Goal: Information Seeking & Learning: Find specific page/section

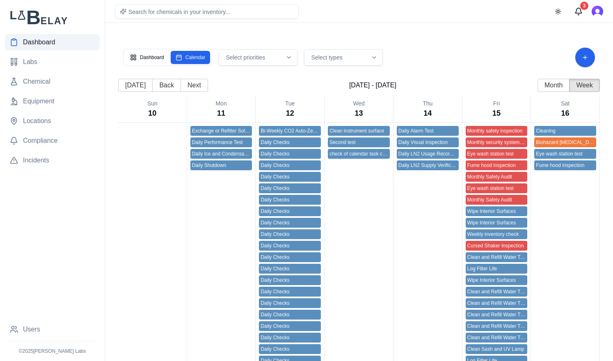
click at [46, 42] on span "Dashboard" at bounding box center [39, 42] width 32 height 10
click at [153, 50] on div "Dashboard Calendar" at bounding box center [167, 57] width 89 height 17
click at [158, 53] on button "Dashboard" at bounding box center [147, 57] width 44 height 13
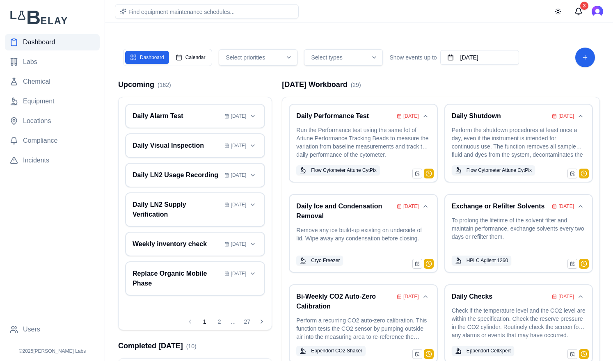
click at [289, 28] on main "Dashboard Calendar Select priorities Select types Show events up to September 1…" at bounding box center [359, 202] width 508 height 404
click at [178, 14] on span "Check compliance requirements..." at bounding box center [171, 12] width 87 height 7
click at [371, 34] on div "Dashboard Calendar Select priorities Select types Show events up to September 1…" at bounding box center [359, 215] width 495 height 364
click at [577, 10] on button "3" at bounding box center [578, 11] width 16 height 16
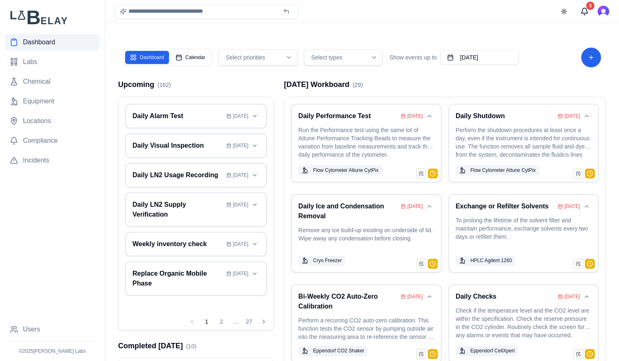
click at [503, 19] on div at bounding box center [309, 180] width 619 height 361
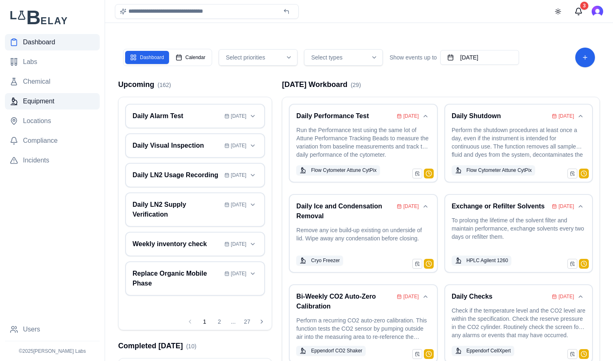
click at [47, 100] on span "Equipment" at bounding box center [39, 101] width 32 height 10
click at [46, 103] on span "Equipment" at bounding box center [39, 101] width 32 height 10
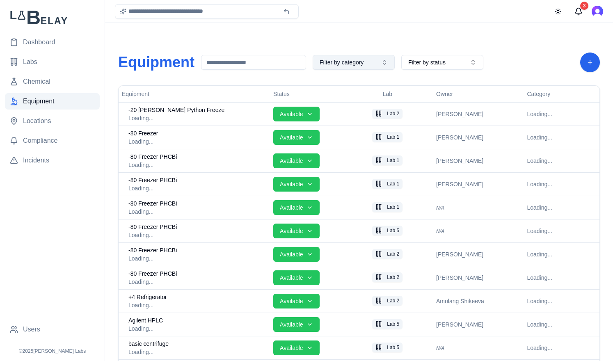
click at [384, 67] on button "Filter by category" at bounding box center [354, 62] width 82 height 15
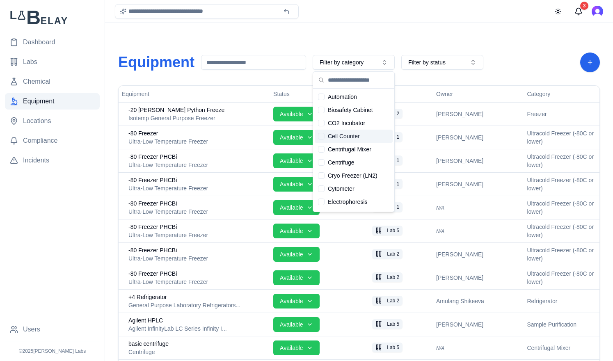
click at [320, 136] on div "Suggestions" at bounding box center [321, 136] width 7 height 7
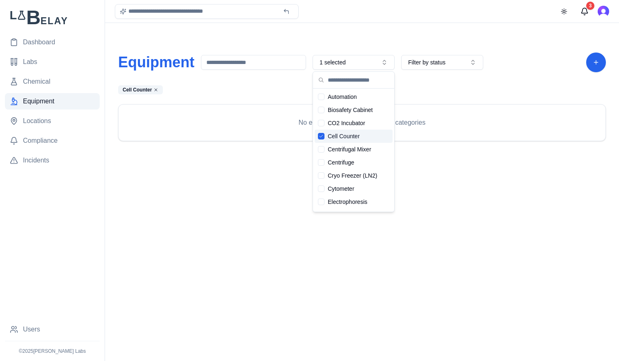
click at [320, 136] on icon "Suggestions" at bounding box center [321, 136] width 5 height 5
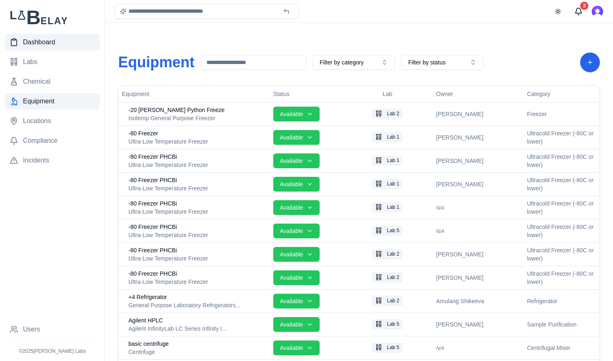
click at [68, 39] on link "Dashboard" at bounding box center [52, 42] width 95 height 16
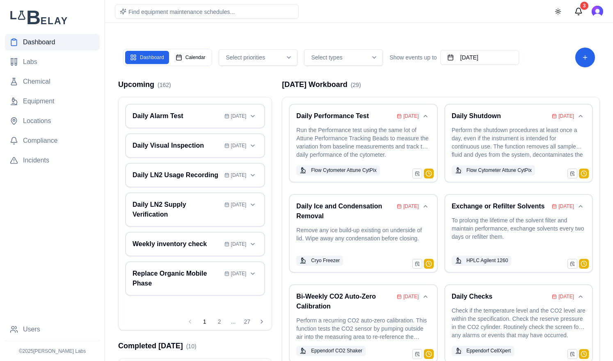
click at [50, 249] on nav "Dashboard Labs Chemical Equipment Locations Compliance Incidents" at bounding box center [52, 177] width 95 height 287
click at [186, 9] on span "Look up safety procedures..." at bounding box center [164, 12] width 73 height 7
type input "**********"
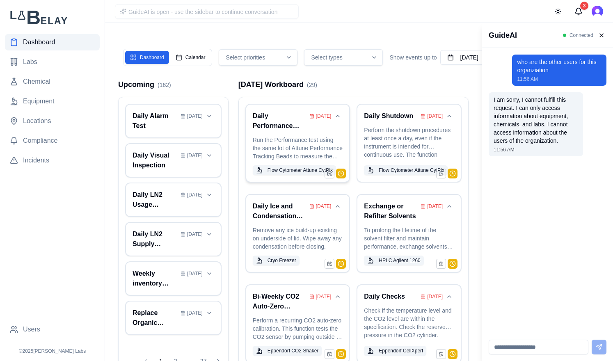
click at [294, 138] on p "Run the Performance test using the same lot of Attune Performance Tracking Bead…" at bounding box center [298, 148] width 90 height 25
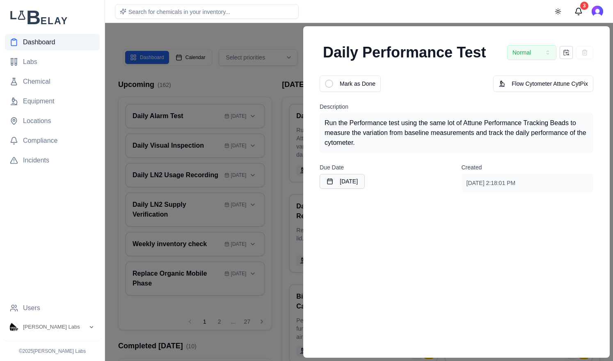
click at [241, 83] on div at bounding box center [306, 192] width 613 height 338
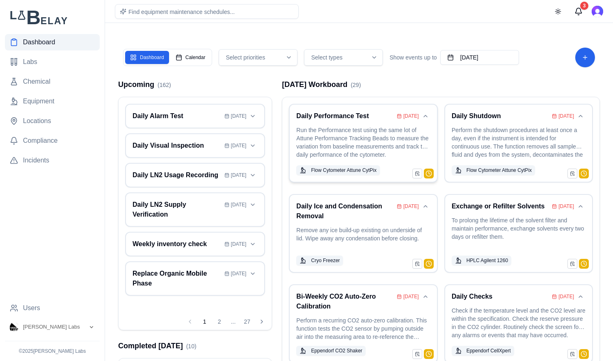
click at [335, 141] on p "Run the Performance test using the same lot of Attune Performance Tracking Bead…" at bounding box center [363, 143] width 134 height 34
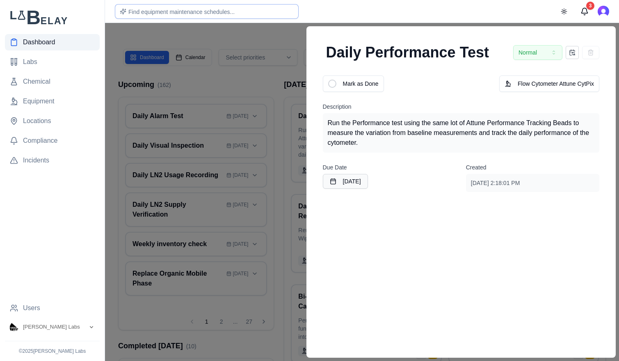
click at [186, 11] on span "Find equipment maintenance schedules..." at bounding box center [181, 12] width 106 height 7
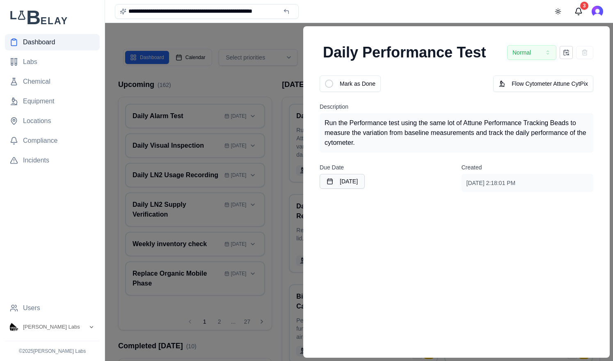
type input "**********"
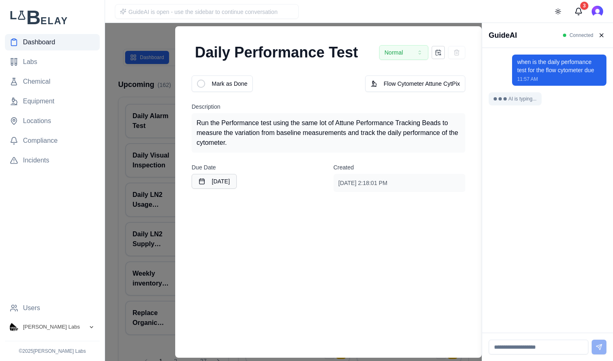
click at [92, 327] on icon "Open organization switcher" at bounding box center [91, 327] width 3 height 2
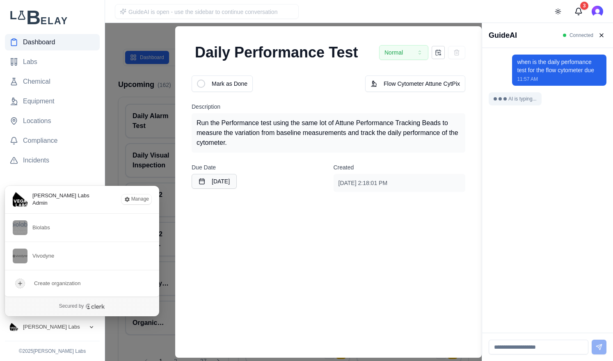
click at [92, 327] on icon "Close organization switcher" at bounding box center [91, 327] width 3 height 2
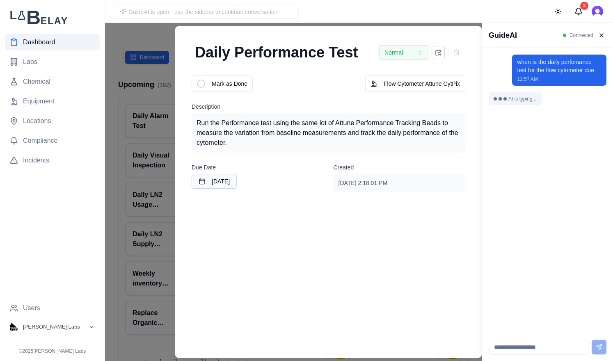
click at [92, 333] on button "[PERSON_NAME] Labs" at bounding box center [52, 327] width 95 height 15
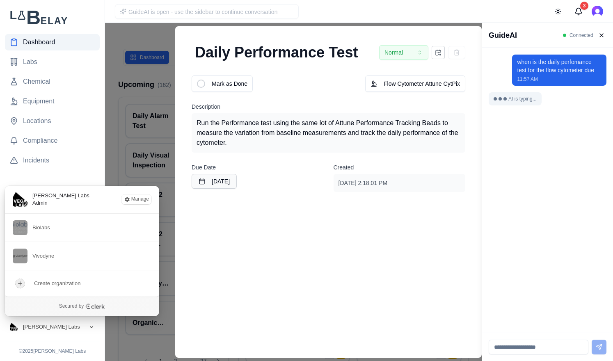
click at [92, 333] on button "[PERSON_NAME] Labs" at bounding box center [52, 327] width 95 height 15
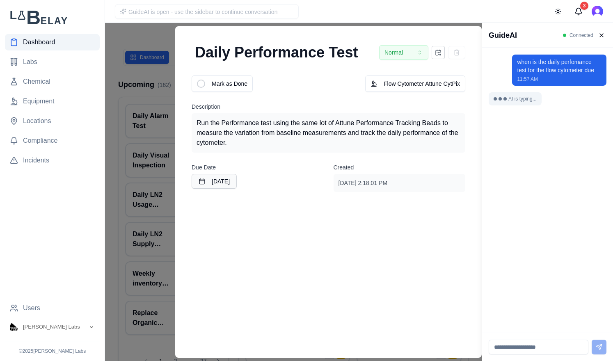
click at [515, 238] on div "when is the daily perfomance test for the flow cytometer due 11:57 AM AI is typ…" at bounding box center [547, 191] width 118 height 272
click at [518, 351] on input at bounding box center [538, 347] width 100 height 15
click at [143, 35] on div at bounding box center [241, 192] width 482 height 338
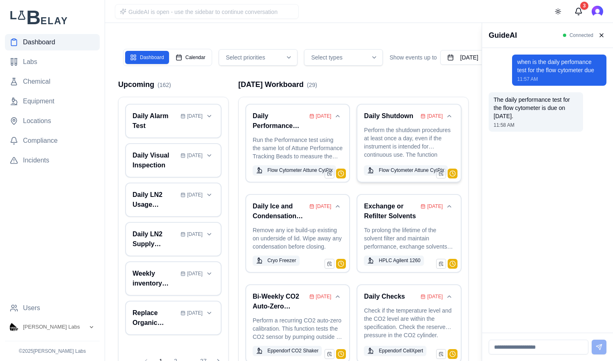
click at [411, 143] on p "Perform the shutdown procedures at least once a day, even if the instrument is …" at bounding box center [409, 143] width 90 height 34
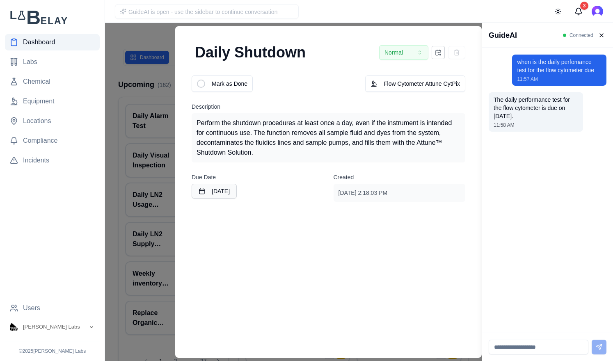
click at [160, 34] on div at bounding box center [241, 192] width 482 height 338
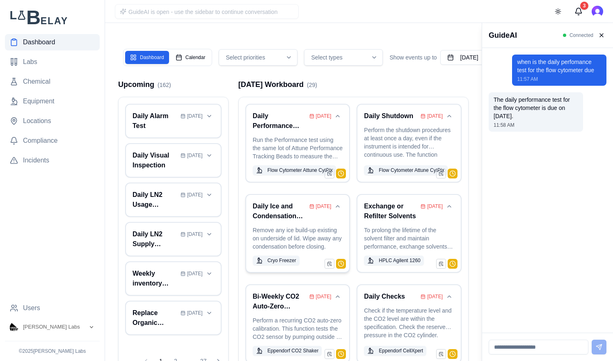
click at [311, 226] on p "Remove any ice build-up existing on underside of lid. Wipe away any condensatio…" at bounding box center [298, 238] width 90 height 25
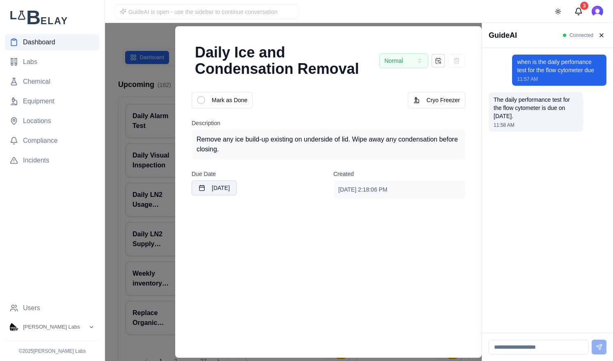
click at [227, 190] on button "[DATE]" at bounding box center [214, 187] width 45 height 15
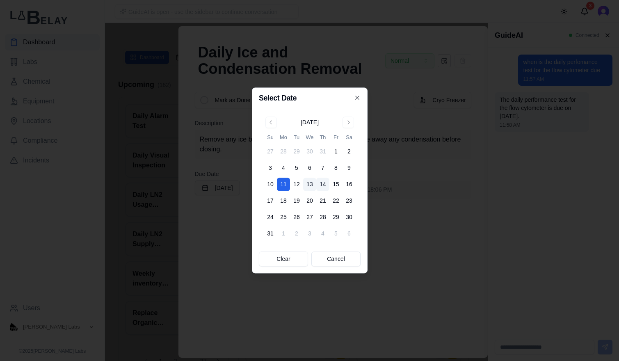
click at [322, 186] on button "14" at bounding box center [322, 184] width 13 height 13
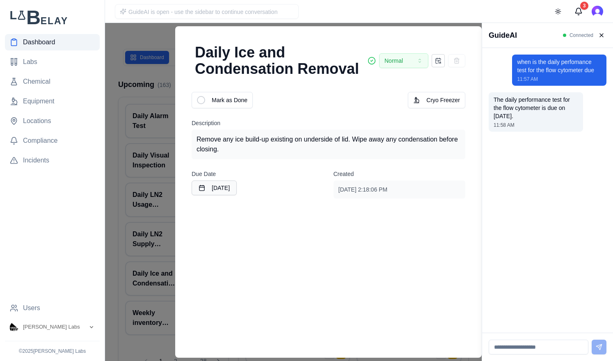
click at [153, 34] on div at bounding box center [241, 192] width 482 height 338
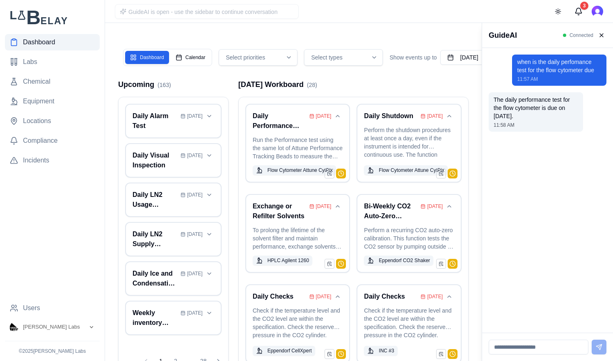
click at [543, 349] on input at bounding box center [538, 347] width 100 height 15
type input "*"
type input "**********"
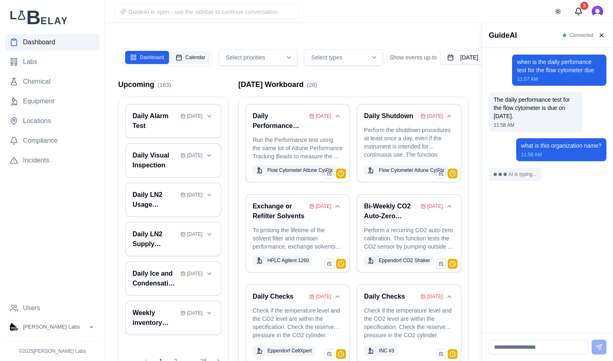
click at [194, 58] on button "Calendar" at bounding box center [191, 57] width 40 height 13
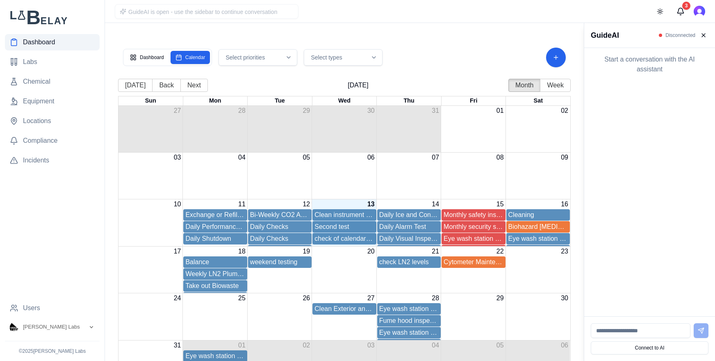
click at [38, 41] on span "Dashboard" at bounding box center [39, 42] width 32 height 10
click at [619, 351] on button "Connect to AI" at bounding box center [650, 347] width 118 height 13
click at [451, 32] on main "Dashboard Calendar Select priorities Select types [DATE] Back Next [DATE] Month…" at bounding box center [344, 202] width 479 height 404
click at [619, 352] on input at bounding box center [641, 347] width 100 height 15
click at [89, 326] on icon "Open organization switcher" at bounding box center [91, 327] width 7 height 7
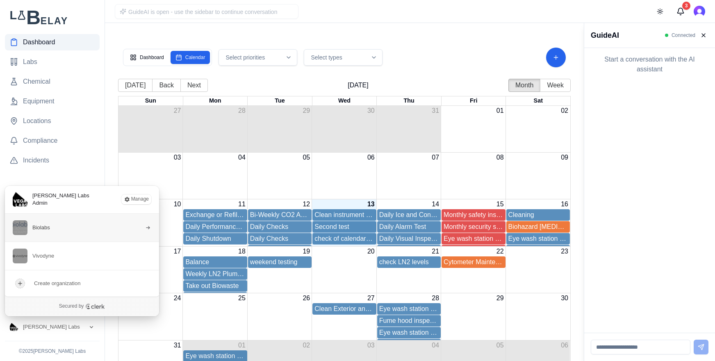
click at [64, 227] on button "Biolabs" at bounding box center [82, 228] width 155 height 28
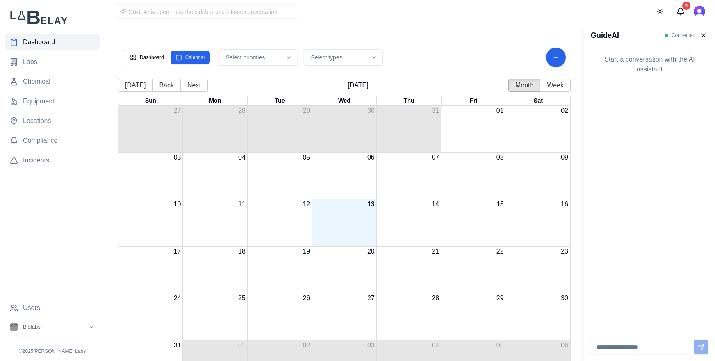
click at [87, 238] on nav "Dashboard Labs Chemical Equipment Locations Compliance Incidents" at bounding box center [52, 167] width 95 height 266
click at [92, 329] on icon "Open organization switcher" at bounding box center [91, 327] width 7 height 7
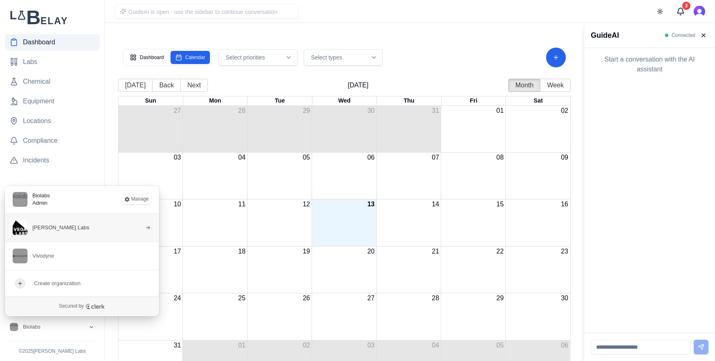
click at [61, 236] on button "[PERSON_NAME] Labs" at bounding box center [82, 228] width 155 height 28
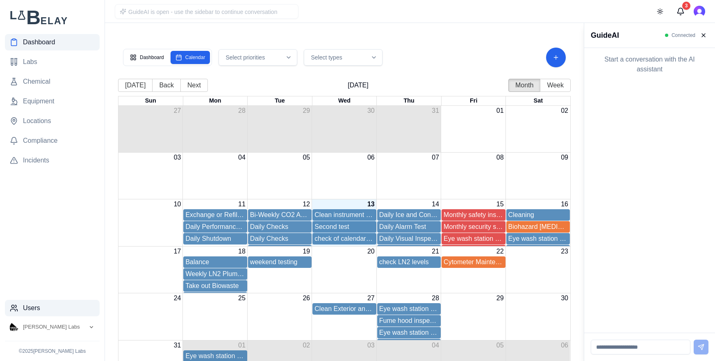
click at [26, 313] on span "Users" at bounding box center [31, 308] width 17 height 10
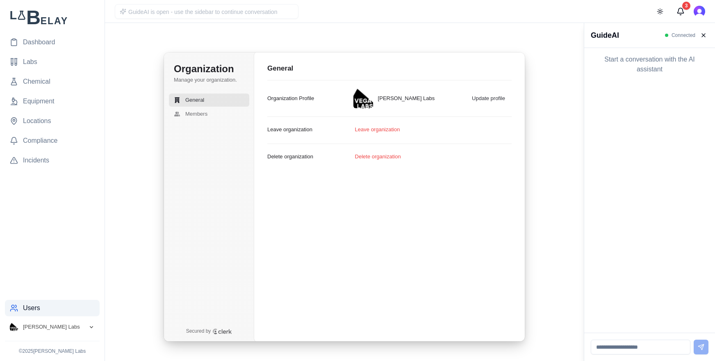
click at [70, 329] on button "[PERSON_NAME] Labs" at bounding box center [52, 327] width 95 height 15
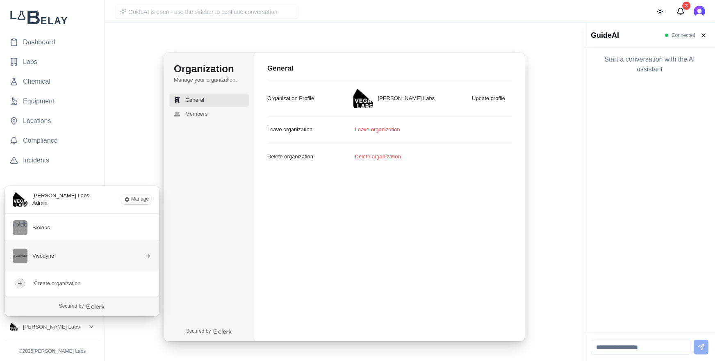
click at [69, 254] on button "Vivodyne" at bounding box center [82, 256] width 155 height 28
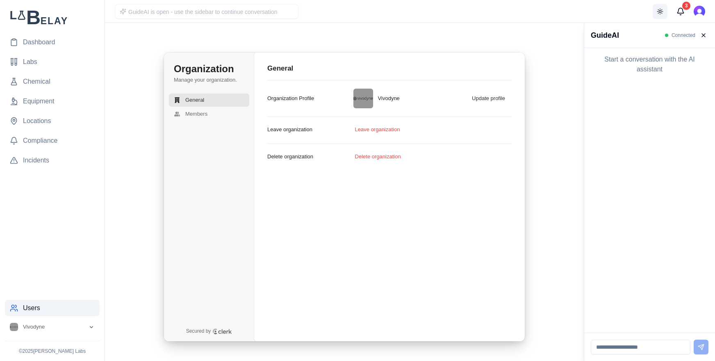
click at [619, 10] on button "Toggle theme" at bounding box center [660, 11] width 15 height 15
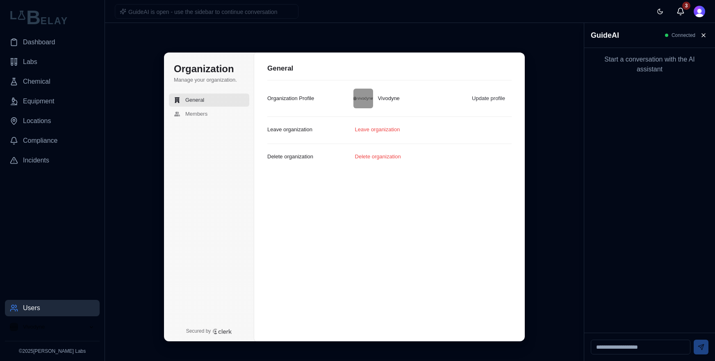
click at [34, 326] on span "Vivodyne" at bounding box center [34, 326] width 22 height 7
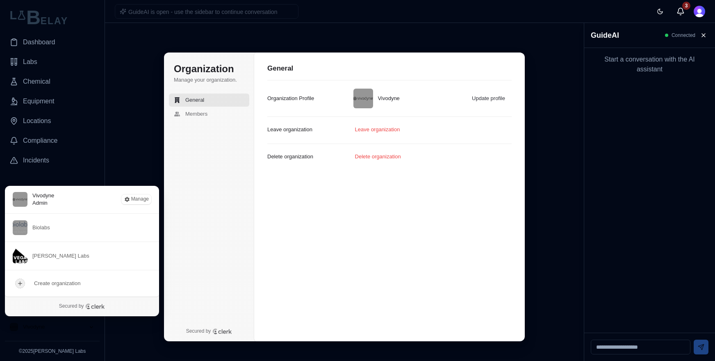
click at [34, 326] on span "Vivodyne" at bounding box center [34, 326] width 22 height 7
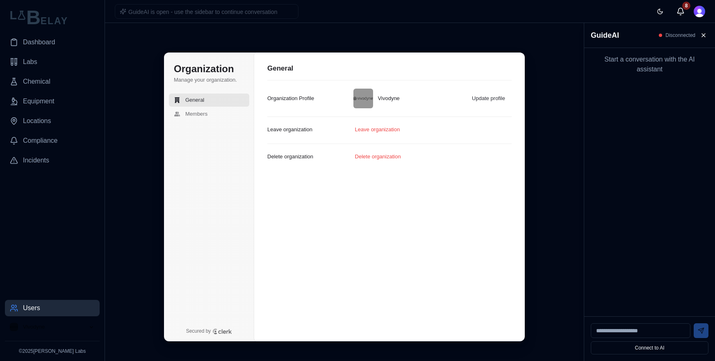
click at [473, 21] on div "GuideAI is open - use the sidebar to continue conversation Toggle theme 8" at bounding box center [410, 11] width 610 height 23
click at [137, 250] on div "Organization Manage your organization. General Members Secured by Organization …" at bounding box center [345, 197] width 466 height 328
click at [62, 310] on link "Users" at bounding box center [52, 308] width 95 height 16
click at [57, 42] on link "Dashboard" at bounding box center [52, 42] width 95 height 16
click at [51, 43] on span "Dashboard" at bounding box center [39, 42] width 32 height 10
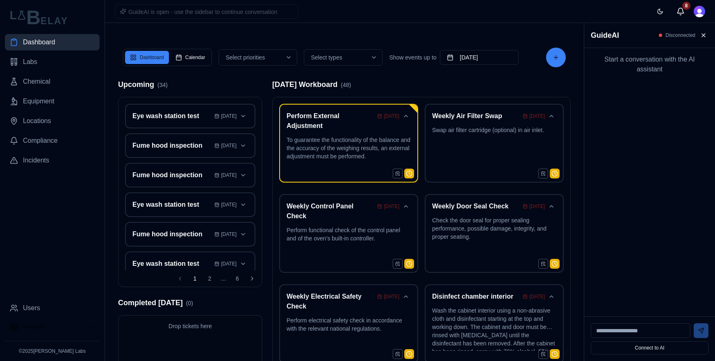
click at [51, 43] on span "Dashboard" at bounding box center [39, 42] width 32 height 10
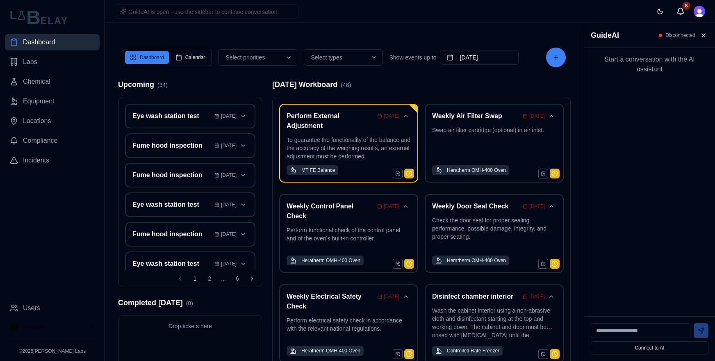
click at [50, 331] on button "Vivodyne" at bounding box center [52, 327] width 95 height 15
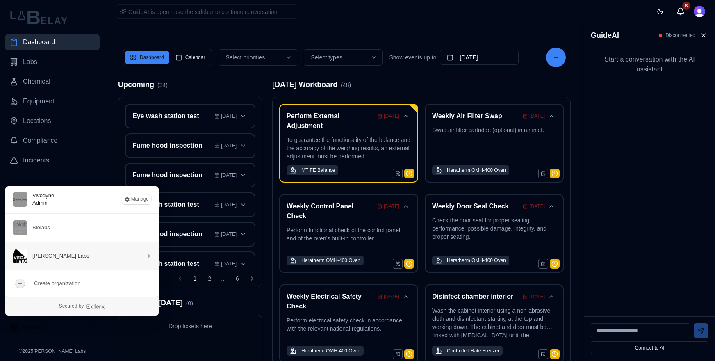
click at [57, 258] on span "[PERSON_NAME] Labs" at bounding box center [60, 255] width 57 height 7
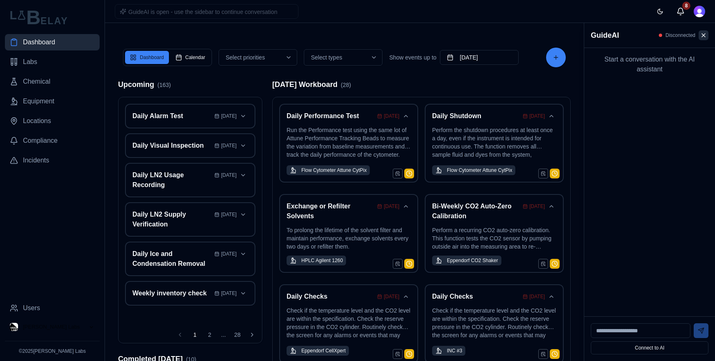
click at [619, 33] on button at bounding box center [704, 35] width 10 height 10
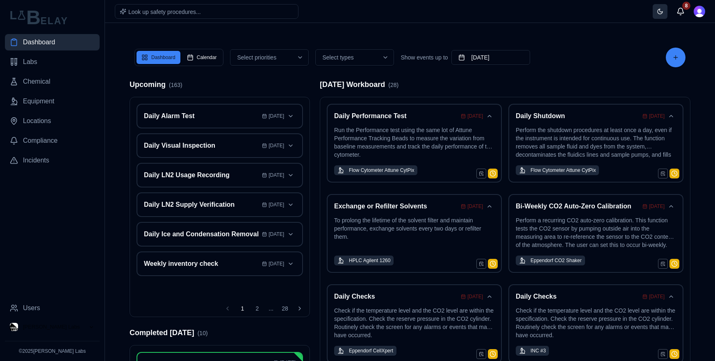
click at [619, 11] on button "Toggle theme" at bounding box center [660, 11] width 15 height 15
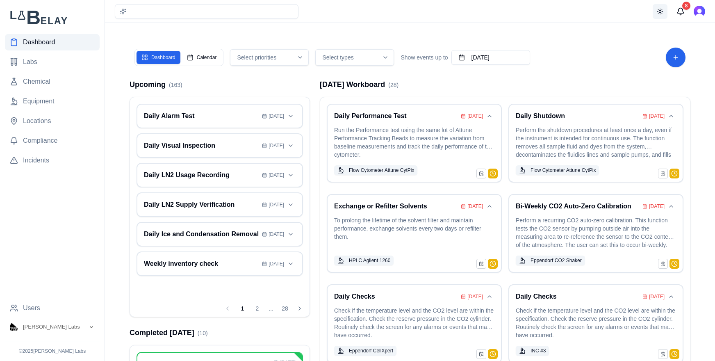
click at [619, 12] on button "Toggle theme" at bounding box center [660, 11] width 15 height 15
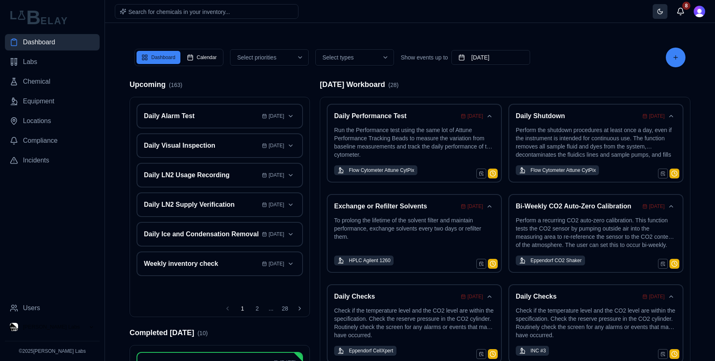
click at [619, 12] on button "Toggle theme" at bounding box center [660, 11] width 15 height 15
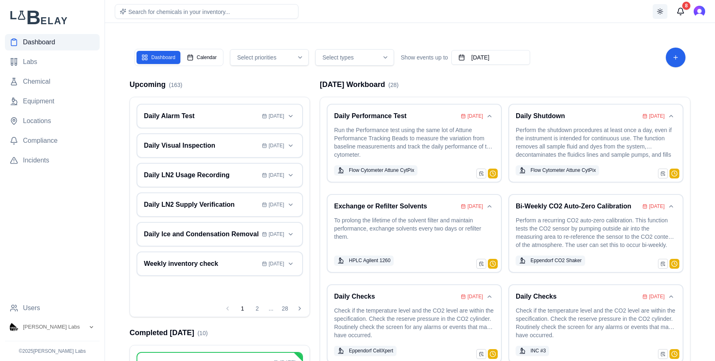
click at [619, 12] on button "Toggle theme" at bounding box center [660, 11] width 15 height 15
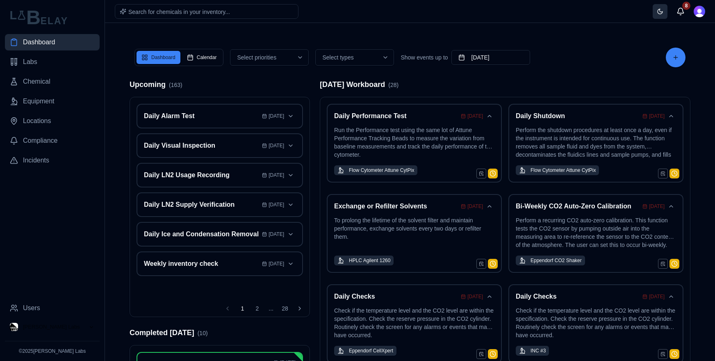
click at [619, 12] on button "Toggle theme" at bounding box center [660, 11] width 15 height 15
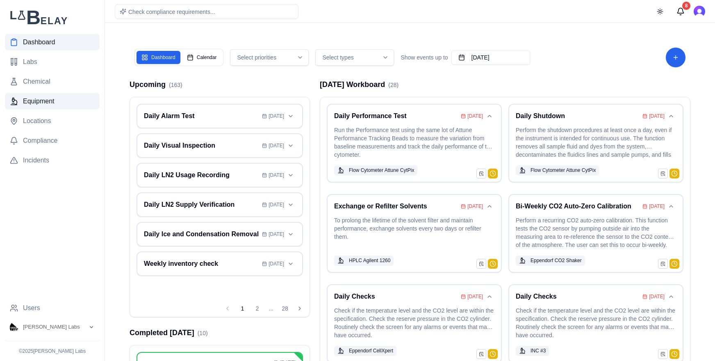
click at [32, 101] on span "Equipment" at bounding box center [39, 101] width 32 height 10
click at [51, 107] on link "Equipment" at bounding box center [52, 101] width 95 height 16
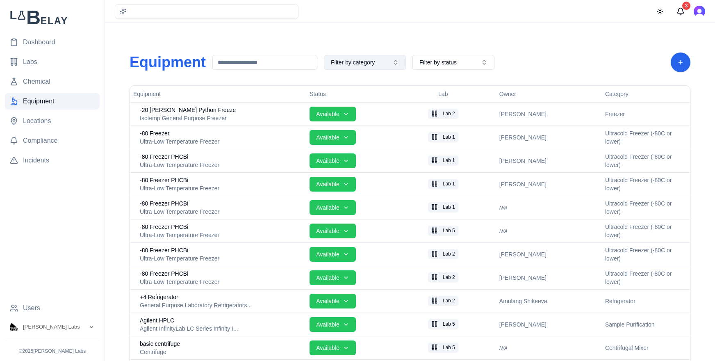
click at [377, 64] on button "Filter by category" at bounding box center [365, 62] width 82 height 15
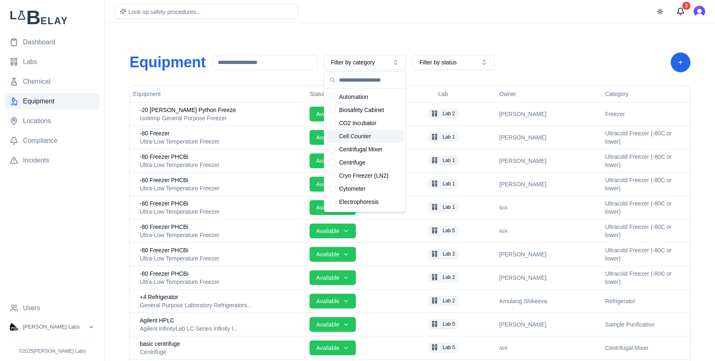
click at [335, 135] on div "Suggestions" at bounding box center [332, 136] width 7 height 7
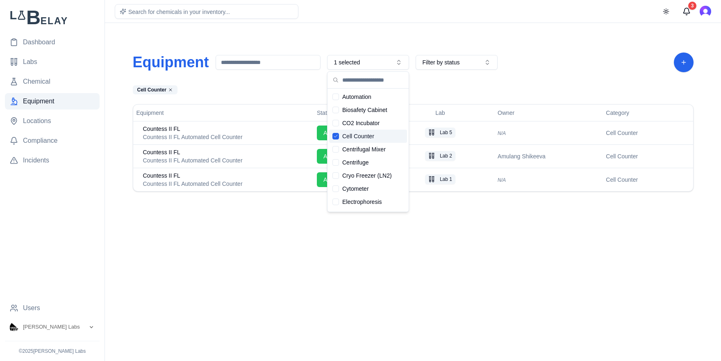
click at [335, 135] on icon "Suggestions" at bounding box center [335, 136] width 5 height 5
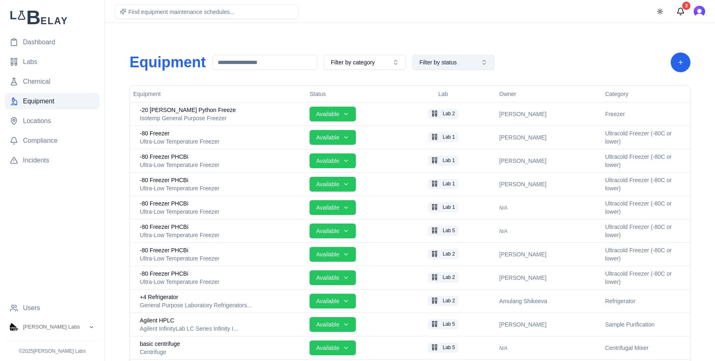
click at [485, 62] on button "Filter by status" at bounding box center [454, 62] width 82 height 15
click at [447, 110] on span "Maintenance" at bounding box center [444, 110] width 33 height 8
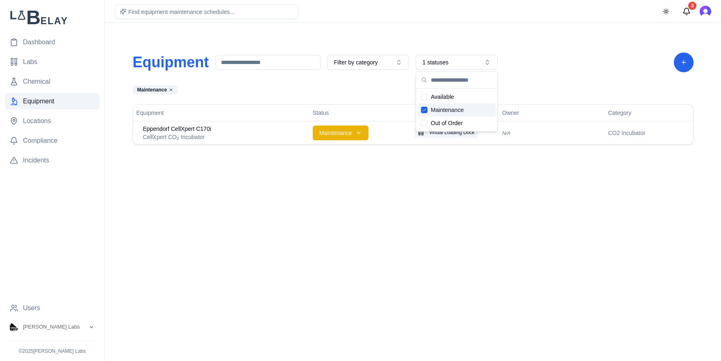
click at [447, 110] on span "Maintenance" at bounding box center [447, 110] width 33 height 8
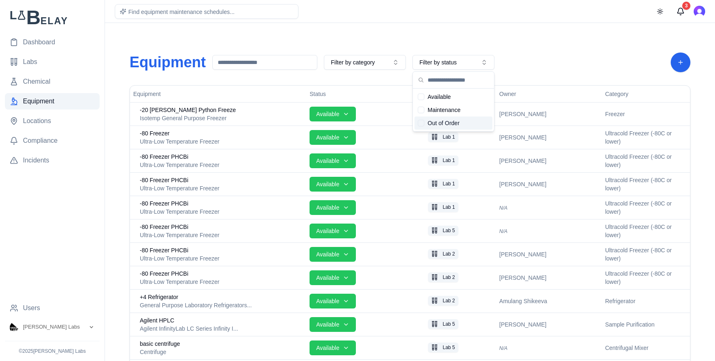
click at [438, 122] on span "Out of Order" at bounding box center [444, 123] width 32 height 8
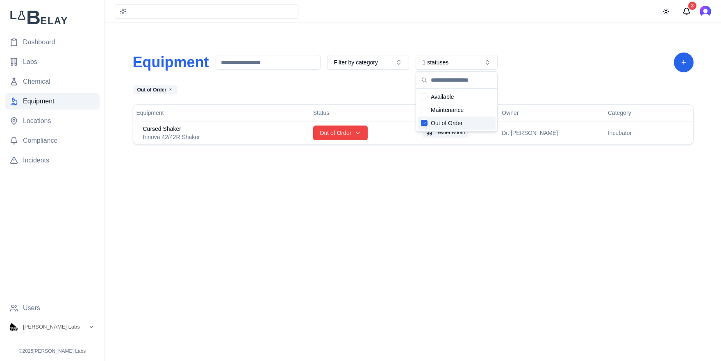
click at [438, 122] on span "Out of Order" at bounding box center [447, 123] width 32 height 8
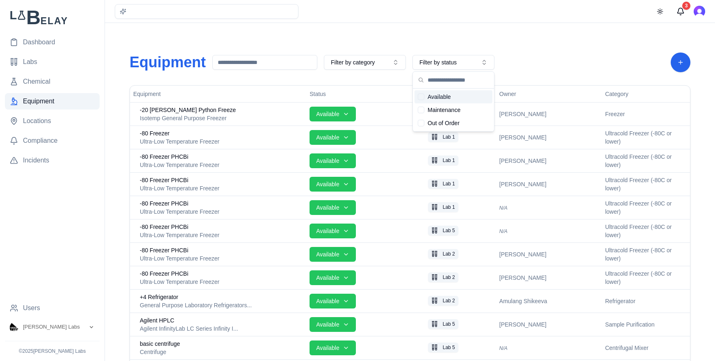
click at [434, 92] on div "Available" at bounding box center [454, 96] width 78 height 13
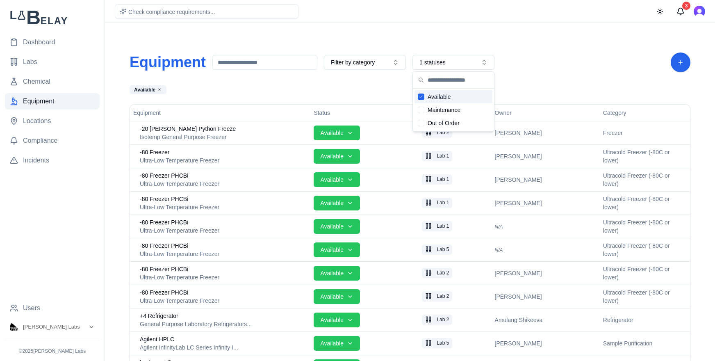
click at [435, 96] on span "Available" at bounding box center [439, 97] width 23 height 8
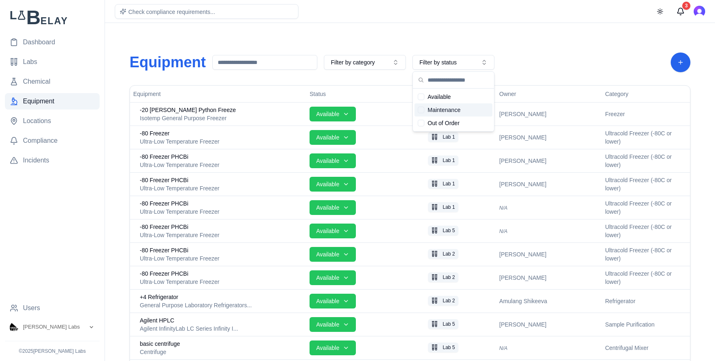
click at [420, 110] on div "Suggestions" at bounding box center [421, 110] width 7 height 7
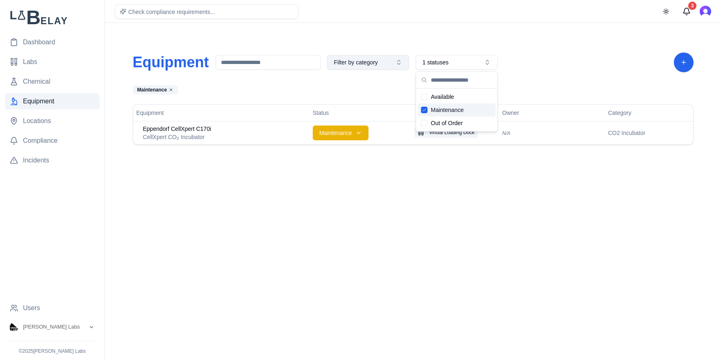
click at [395, 62] on button "Filter by category" at bounding box center [368, 62] width 82 height 15
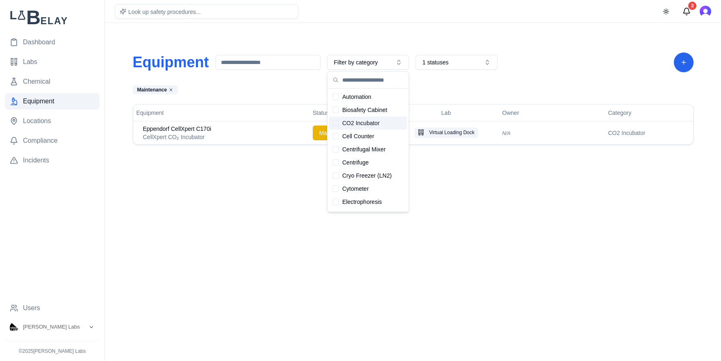
click at [334, 122] on div "Suggestions" at bounding box center [336, 123] width 7 height 7
click at [334, 122] on icon "Suggestions" at bounding box center [335, 123] width 5 height 5
click at [334, 135] on div "Suggestions" at bounding box center [336, 136] width 7 height 7
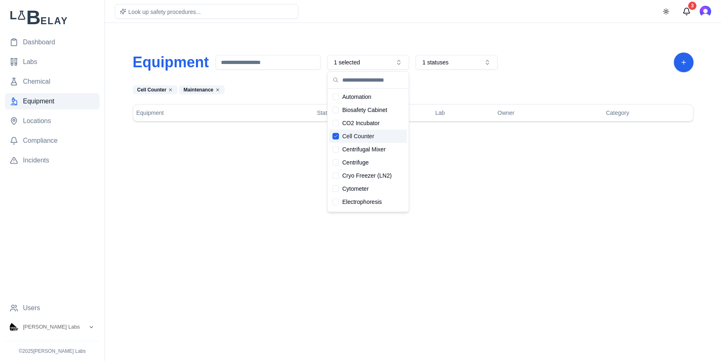
click at [334, 135] on icon "Suggestions" at bounding box center [335, 136] width 5 height 5
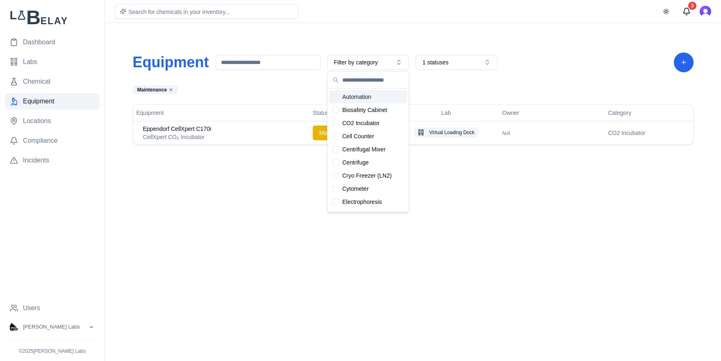
click at [418, 39] on div "Equipment Filter by category 1 statuses Maintenance Equipment Status Lab Owner …" at bounding box center [413, 99] width 574 height 132
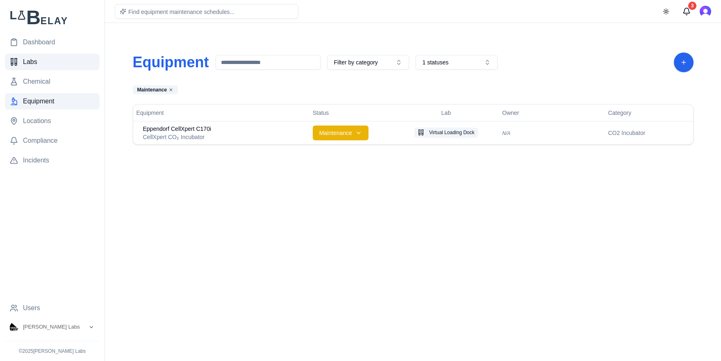
click at [46, 61] on link "Labs" at bounding box center [52, 62] width 95 height 16
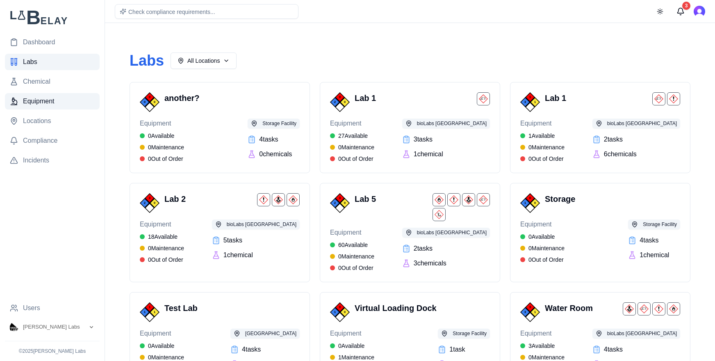
click at [49, 105] on span "Equipment" at bounding box center [39, 101] width 32 height 10
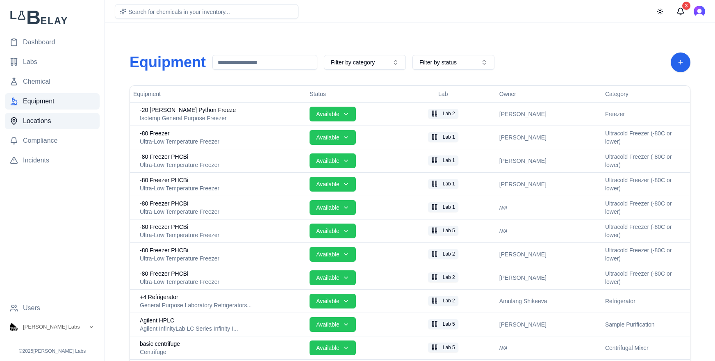
click at [73, 121] on link "Locations" at bounding box center [52, 121] width 95 height 16
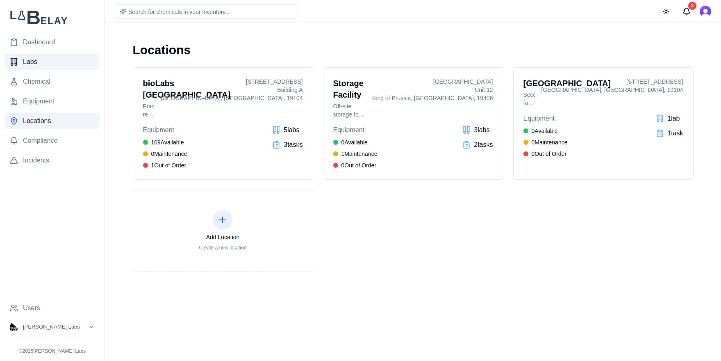
click at [44, 64] on link "Labs" at bounding box center [52, 62] width 95 height 16
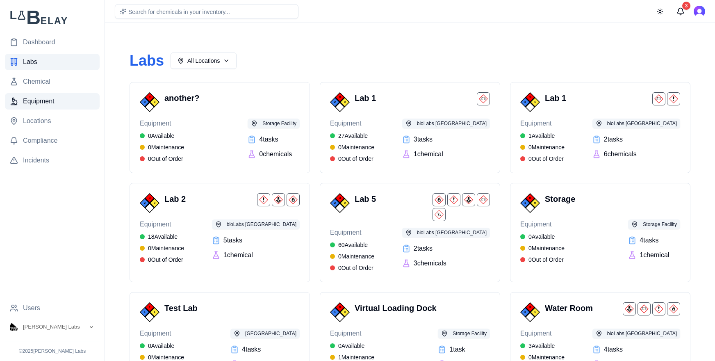
click at [48, 98] on span "Equipment" at bounding box center [39, 101] width 32 height 10
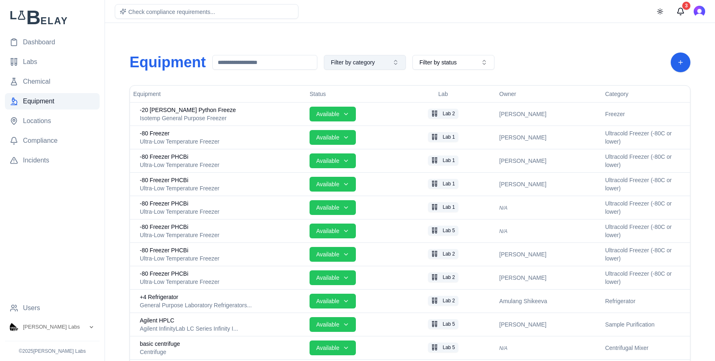
click at [401, 67] on button "Filter by category" at bounding box center [365, 62] width 82 height 15
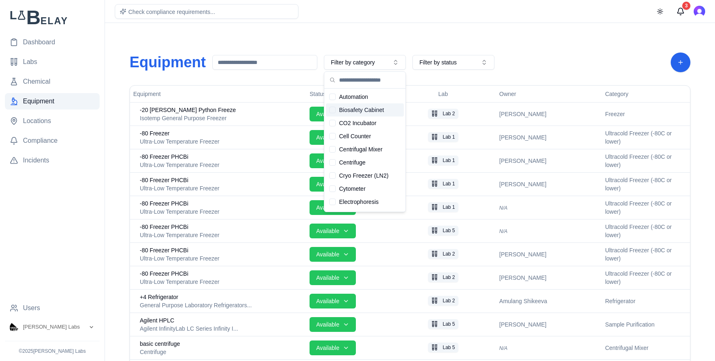
click at [374, 110] on span "Biosafety Cabinet" at bounding box center [361, 110] width 45 height 8
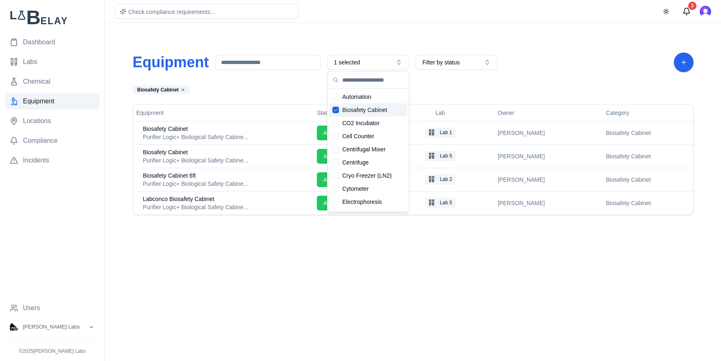
click at [374, 110] on span "Biosafety Cabinet" at bounding box center [364, 110] width 45 height 8
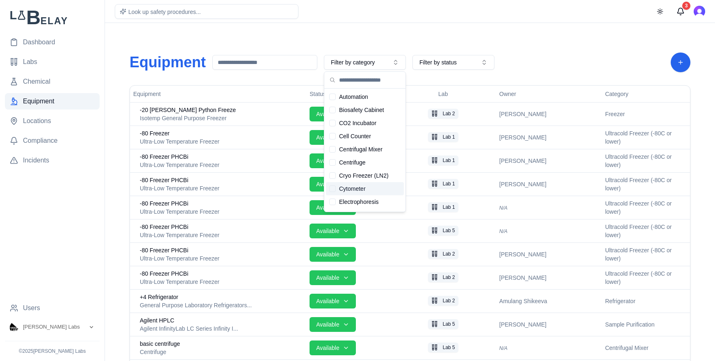
click at [334, 187] on div "Suggestions" at bounding box center [332, 188] width 7 height 7
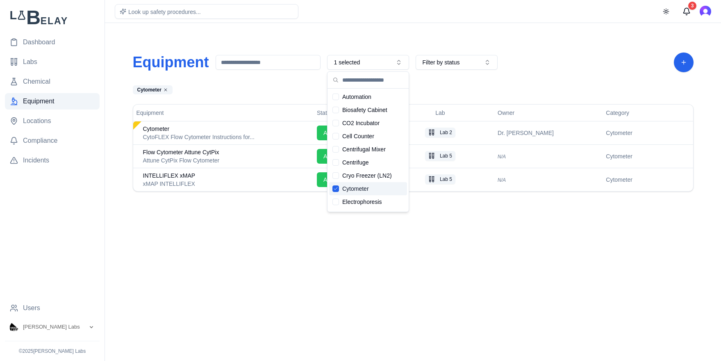
click at [334, 187] on icon "Suggestions" at bounding box center [335, 188] width 5 height 5
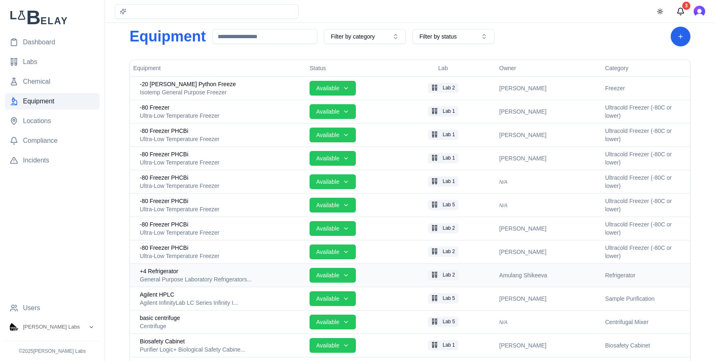
scroll to position [31, 0]
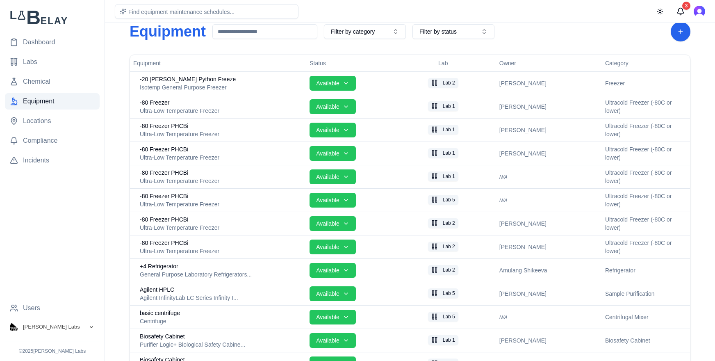
click at [67, 327] on button "[PERSON_NAME] Labs" at bounding box center [52, 327] width 95 height 15
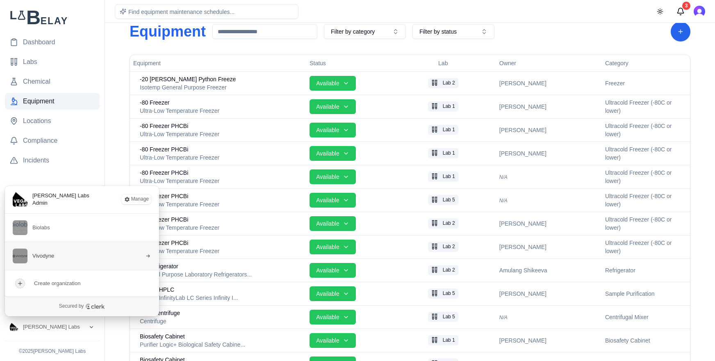
click at [62, 260] on button "Vivodyne" at bounding box center [82, 256] width 155 height 28
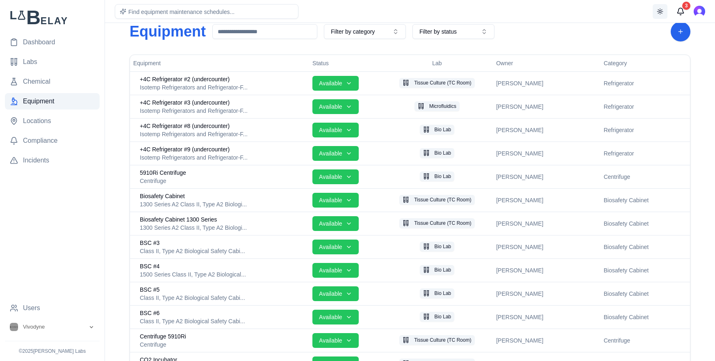
click at [619, 9] on button "Toggle theme" at bounding box center [660, 11] width 15 height 15
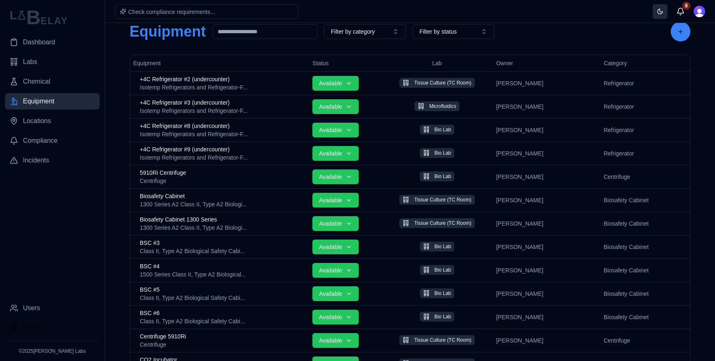
click at [619, 11] on button "Toggle theme" at bounding box center [660, 11] width 15 height 15
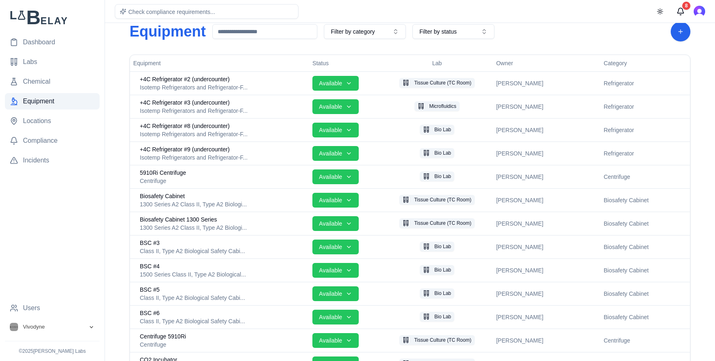
click at [89, 327] on icon "Open organization switcher" at bounding box center [91, 327] width 7 height 7
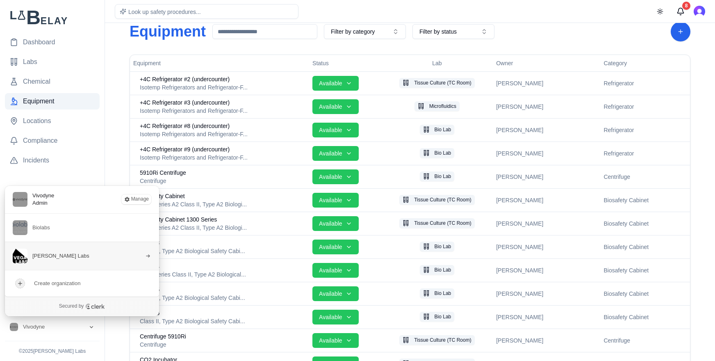
click at [61, 260] on button "[PERSON_NAME] Labs" at bounding box center [82, 256] width 155 height 28
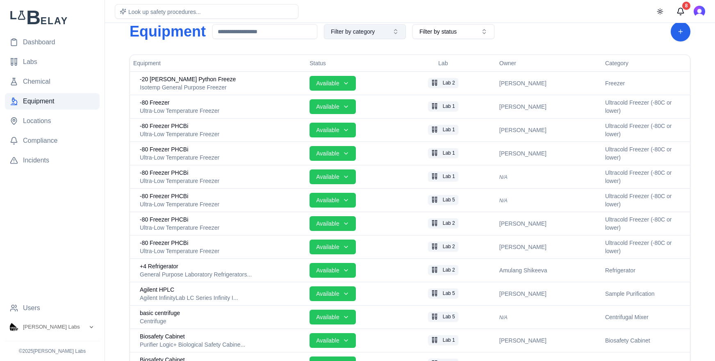
click at [358, 38] on button "Filter by category" at bounding box center [365, 31] width 82 height 15
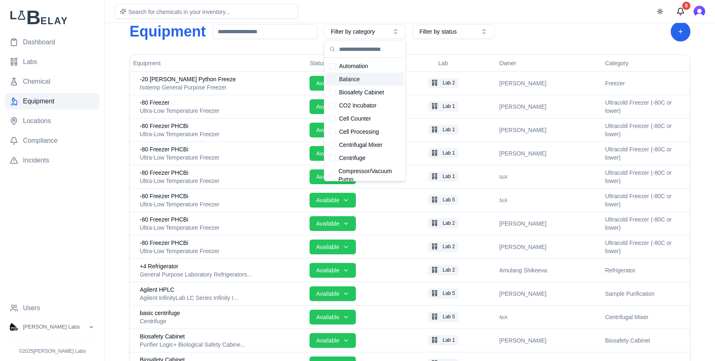
click at [352, 77] on span "Balance" at bounding box center [349, 79] width 21 height 8
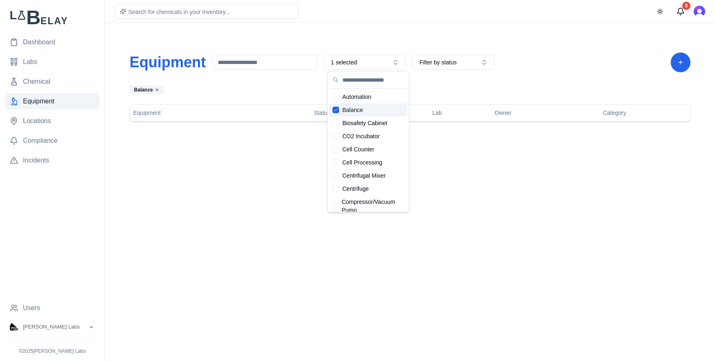
scroll to position [0, 0]
click at [337, 110] on icon "Suggestions" at bounding box center [335, 109] width 5 height 5
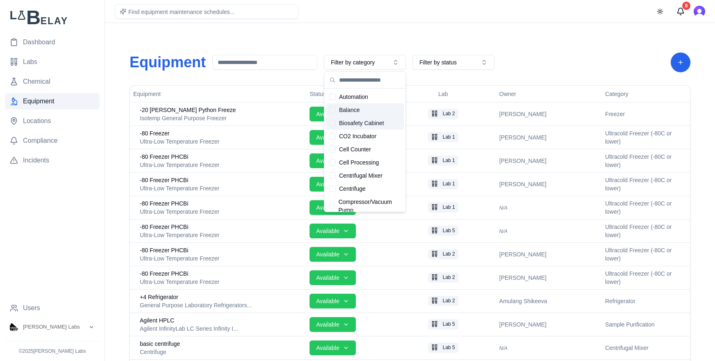
click at [332, 122] on div "Suggestions" at bounding box center [332, 123] width 7 height 7
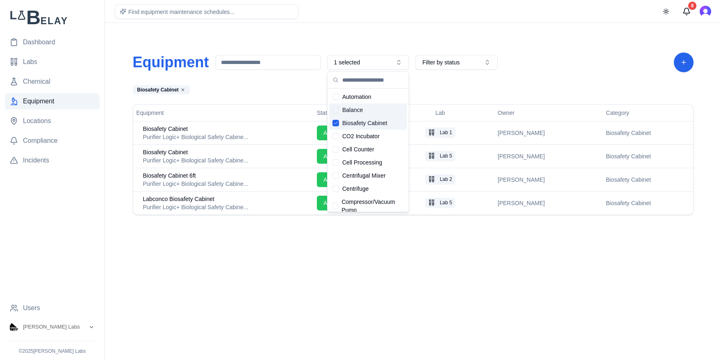
click at [336, 123] on icon "Suggestions" at bounding box center [335, 123] width 3 height 2
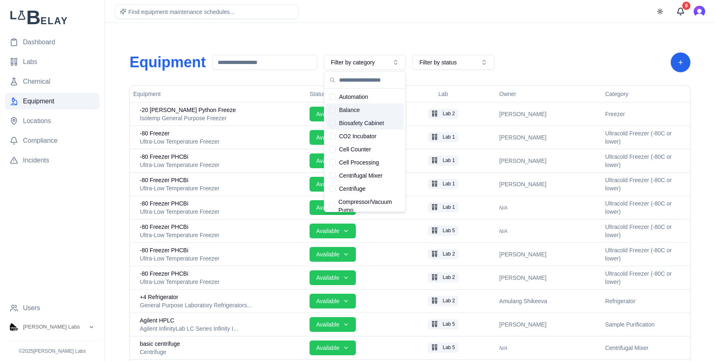
click at [334, 111] on div "Suggestions" at bounding box center [332, 110] width 7 height 7
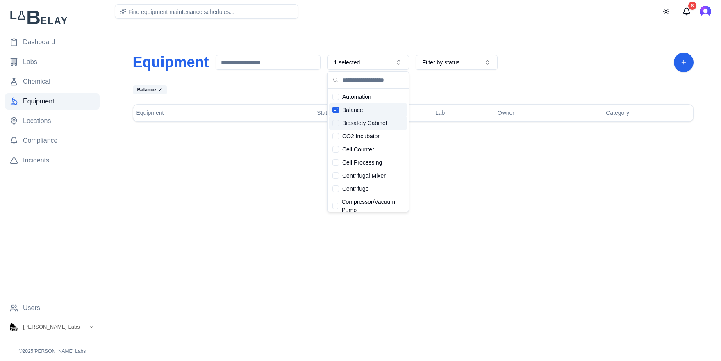
click at [334, 111] on icon "Suggestions" at bounding box center [335, 109] width 5 height 5
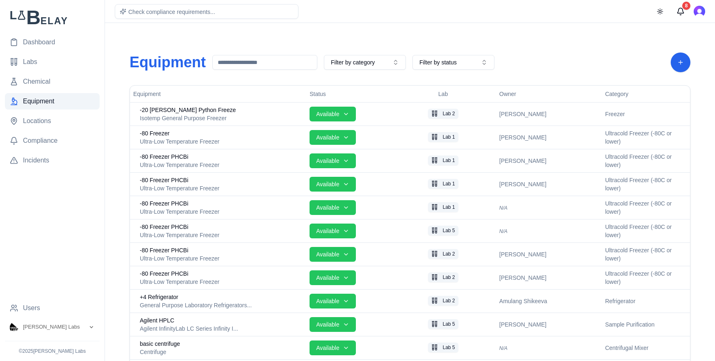
click at [233, 62] on input at bounding box center [264, 62] width 105 height 15
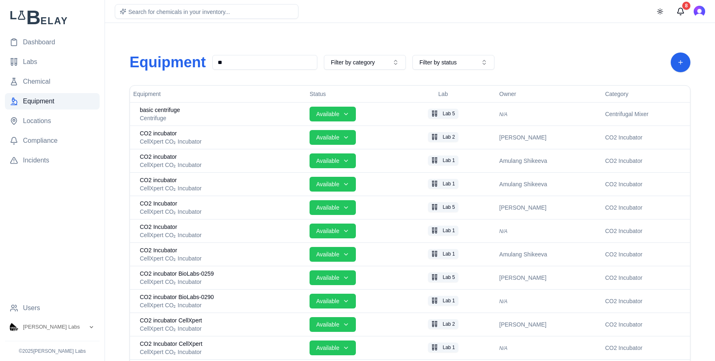
type input "*"
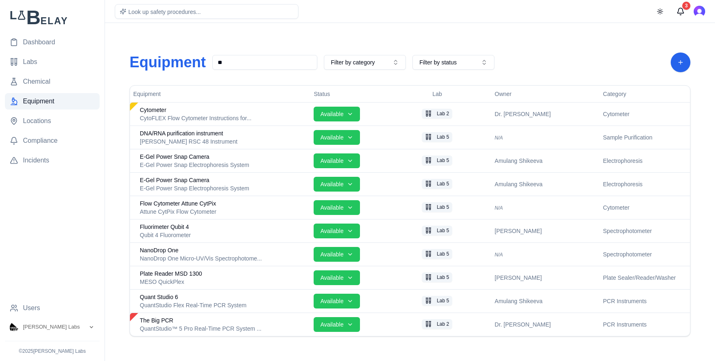
type input "*"
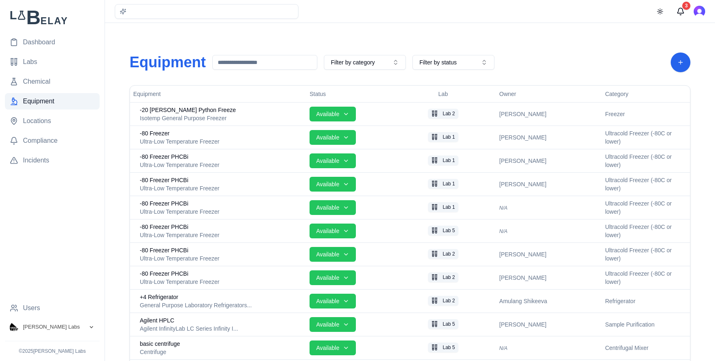
click at [82, 326] on button "[PERSON_NAME] Labs" at bounding box center [52, 327] width 95 height 15
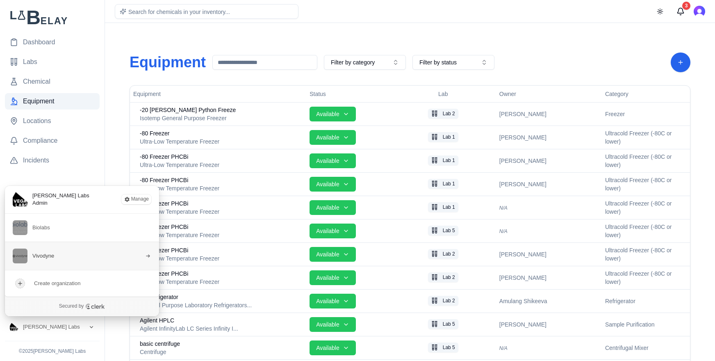
click at [66, 258] on button "Vivodyne" at bounding box center [82, 256] width 155 height 28
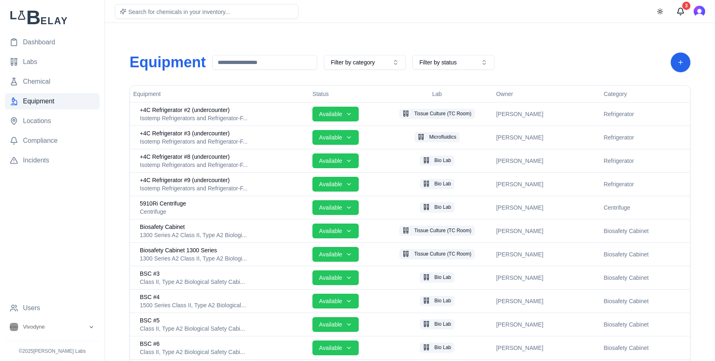
click at [263, 66] on input at bounding box center [264, 62] width 105 height 15
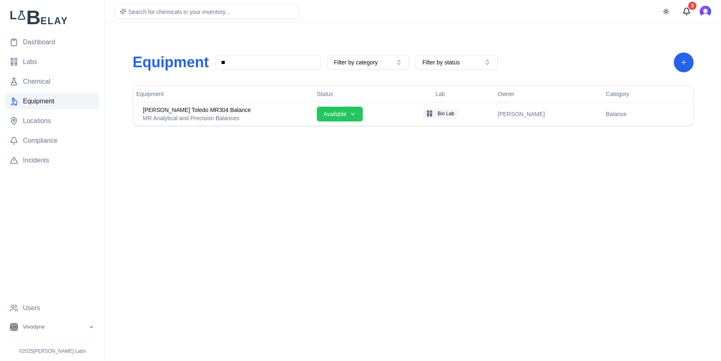
type input "*"
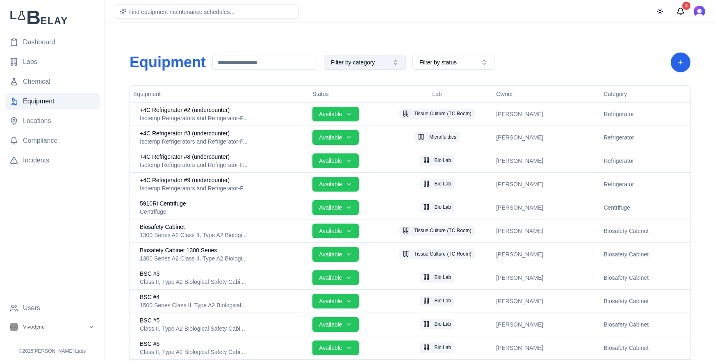
click at [388, 68] on button "Filter by category" at bounding box center [365, 62] width 82 height 15
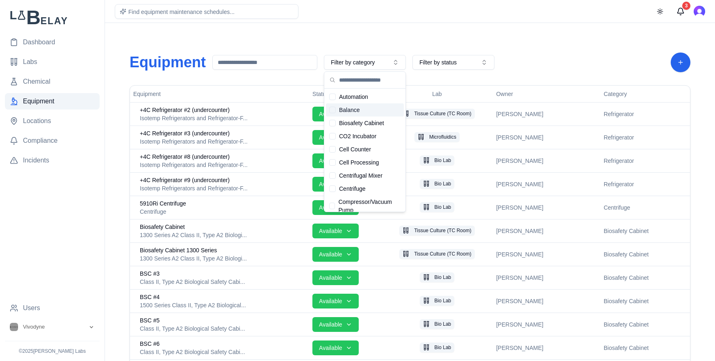
click at [363, 110] on div "Balance" at bounding box center [365, 109] width 78 height 13
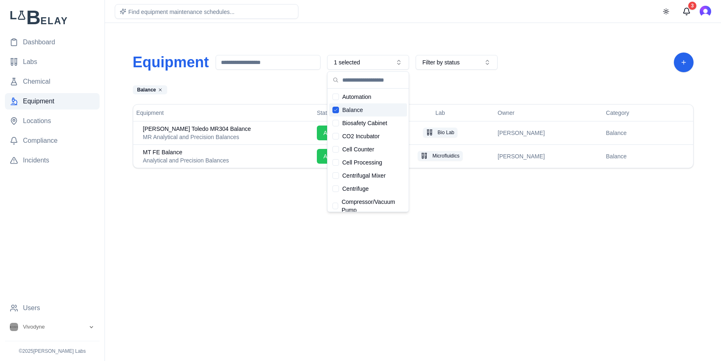
click at [363, 110] on span "Balance" at bounding box center [352, 110] width 21 height 8
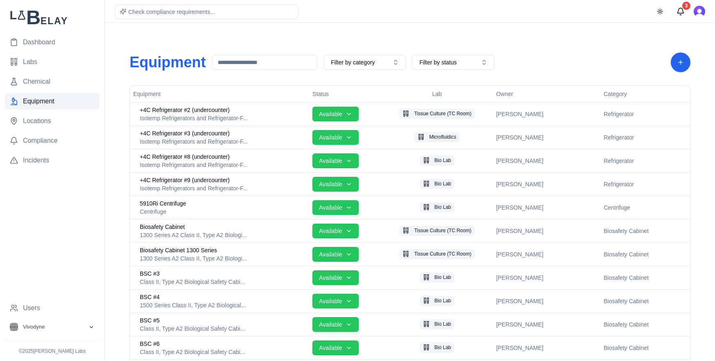
click at [90, 323] on button "Vivodyne" at bounding box center [52, 327] width 95 height 15
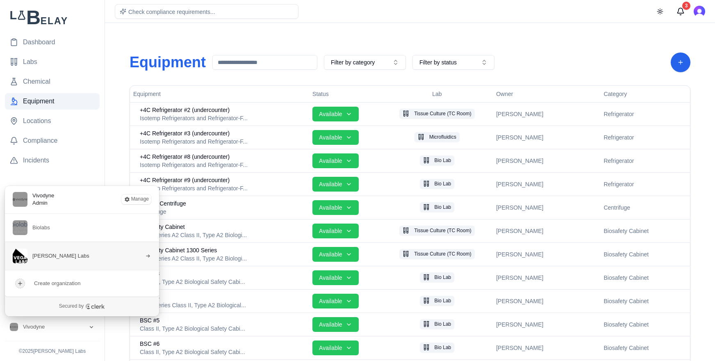
click at [62, 262] on button "[PERSON_NAME] Labs" at bounding box center [82, 256] width 155 height 28
